Goal: Task Accomplishment & Management: Manage account settings

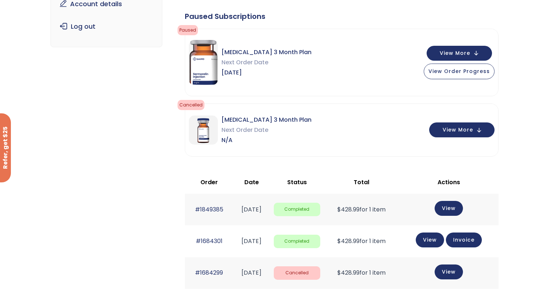
scroll to position [116, 0]
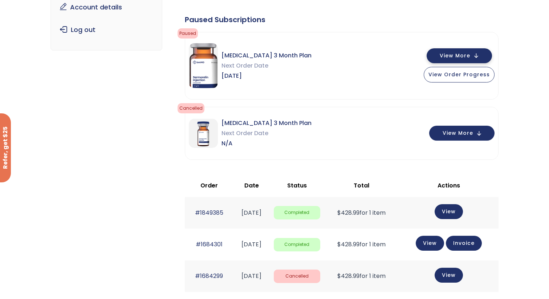
click at [459, 51] on button "View More" at bounding box center [458, 55] width 65 height 15
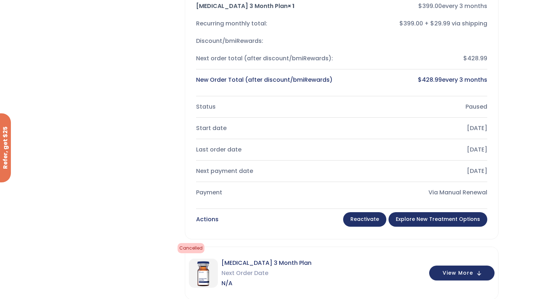
scroll to position [222, 0]
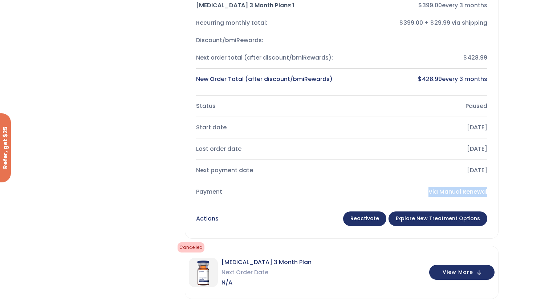
drag, startPoint x: 424, startPoint y: 188, endPoint x: 487, endPoint y: 188, distance: 62.4
click at [487, 188] on div "Via Manual Renewal" at bounding box center [417, 191] width 140 height 10
click at [493, 188] on div "Product Total Sermorelin 3 Month Plan × 1 $ 399.00 every 3 months Recurring mon…" at bounding box center [341, 105] width 313 height 266
click at [383, 216] on link "Reactivate" at bounding box center [364, 218] width 43 height 15
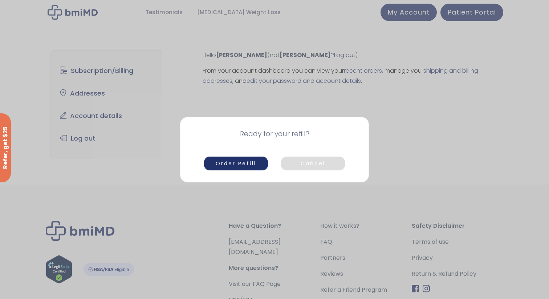
click at [329, 161] on button "Cancel" at bounding box center [313, 163] width 64 height 14
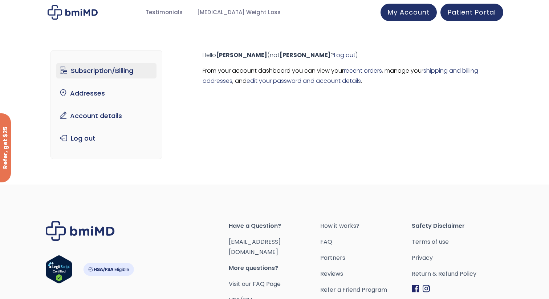
click at [110, 67] on link "Subscription/Billing" at bounding box center [106, 70] width 101 height 15
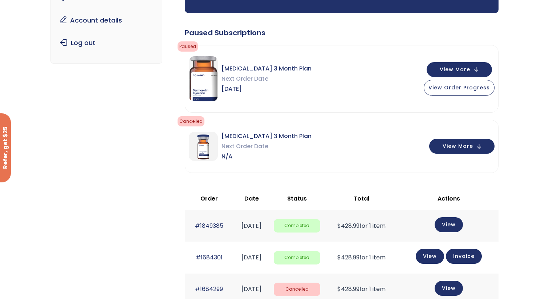
scroll to position [98, 0]
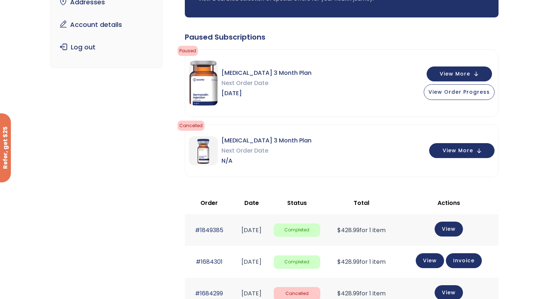
click at [462, 159] on div "Sermorelin 3 Month Plan Next Order Date N/A View More" at bounding box center [341, 150] width 313 height 52
click at [461, 146] on button "View More" at bounding box center [461, 149] width 65 height 15
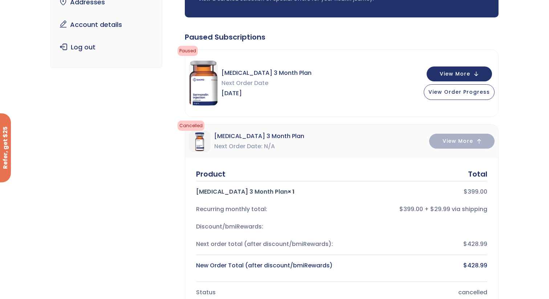
click at [187, 54] on span "Paused" at bounding box center [187, 51] width 20 height 10
click at [187, 51] on span "Paused" at bounding box center [187, 51] width 20 height 10
click at [437, 73] on button "View More" at bounding box center [458, 73] width 65 height 15
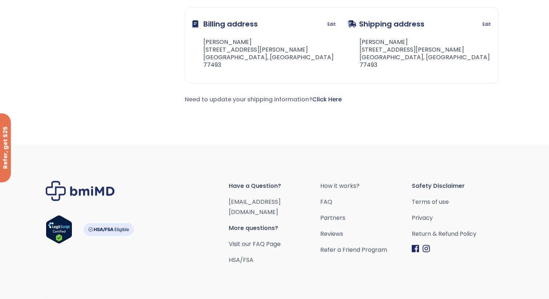
scroll to position [927, 0]
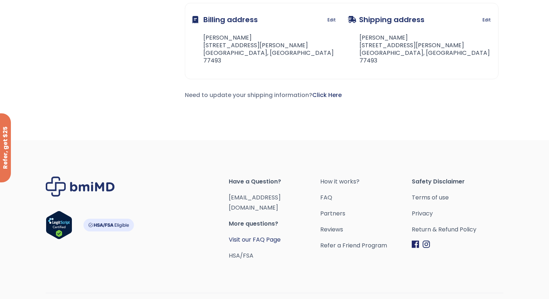
click at [261, 235] on link "Visit our FAQ Page" at bounding box center [255, 239] width 52 height 8
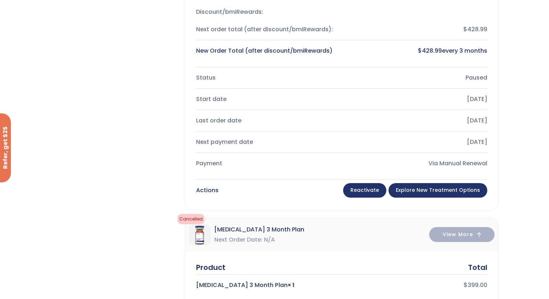
scroll to position [240, 0]
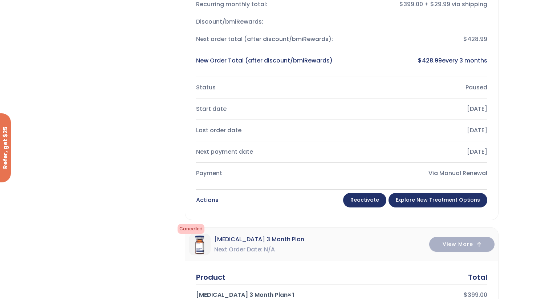
click at [445, 212] on div "Product Total Sermorelin 3 Month Plan × 1 $ 399.00 every 3 months Recurring mon…" at bounding box center [341, 86] width 313 height 266
click at [445, 202] on link "Explore New Treatment Options" at bounding box center [437, 200] width 99 height 15
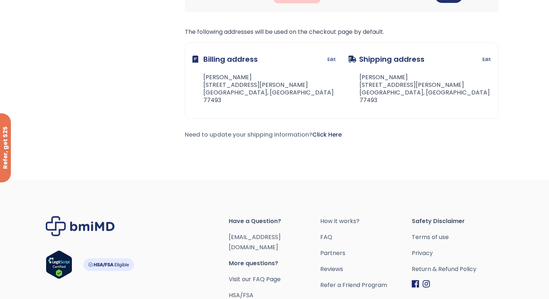
scroll to position [397, 0]
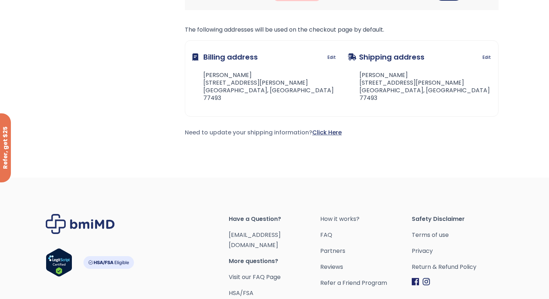
click at [329, 131] on link "Click Here" at bounding box center [326, 132] width 29 height 8
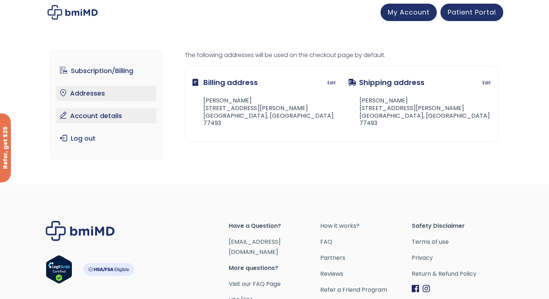
click at [113, 114] on link "Account details" at bounding box center [106, 115] width 101 height 15
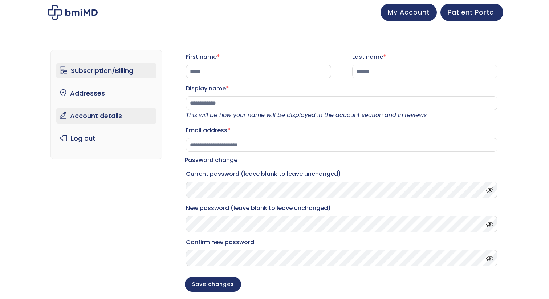
click at [119, 64] on link "Subscription/Billing" at bounding box center [106, 70] width 101 height 15
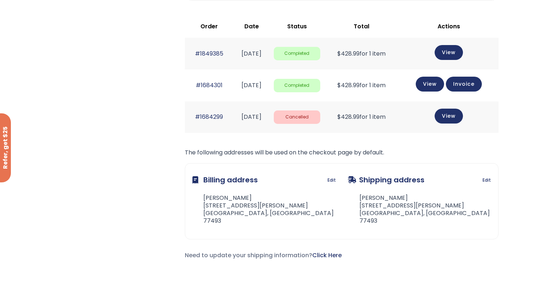
scroll to position [274, 0]
click at [455, 53] on link "View" at bounding box center [448, 52] width 28 height 15
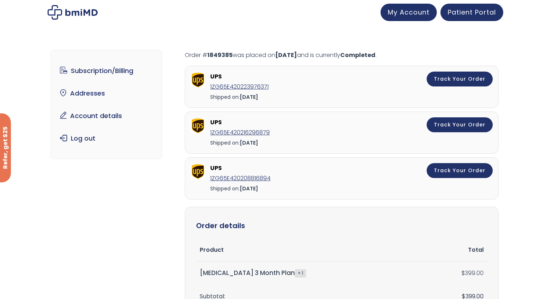
scroll to position [0, 0]
